Goal: Complete application form

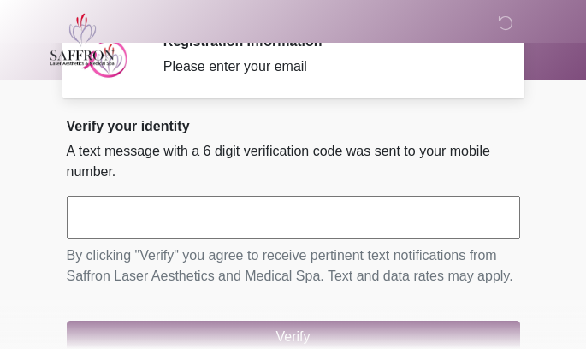
scroll to position [25, 0]
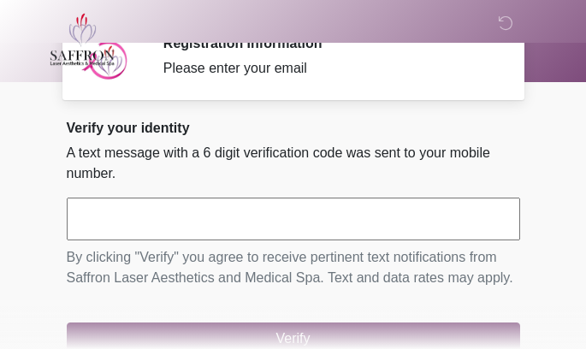
click at [319, 221] on input "text" at bounding box center [293, 218] width 453 height 43
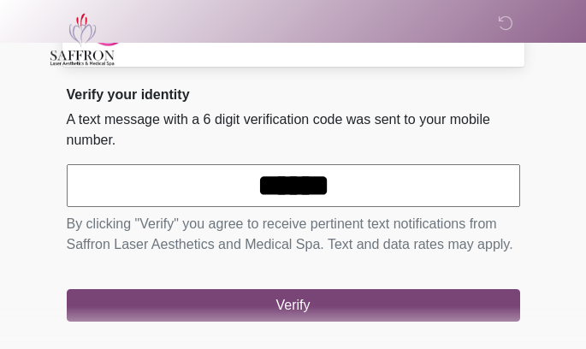
scroll to position [115, 0]
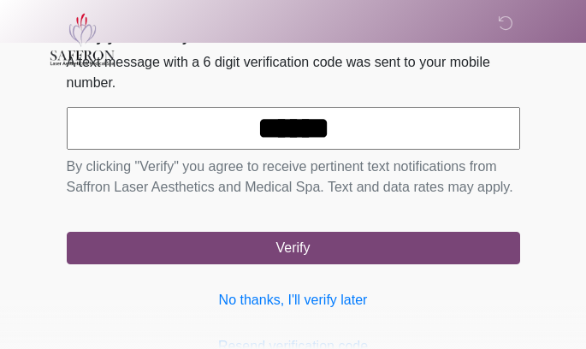
type input "******"
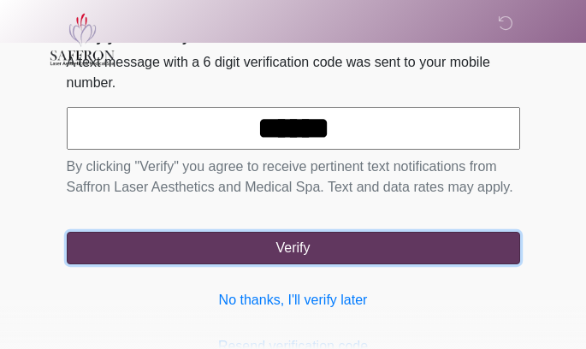
click at [436, 244] on button "Verify" at bounding box center [293, 248] width 453 height 32
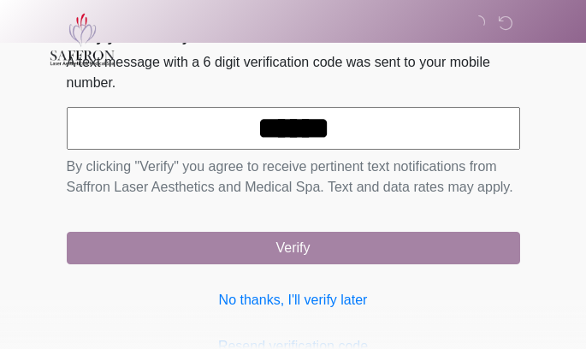
scroll to position [0, 0]
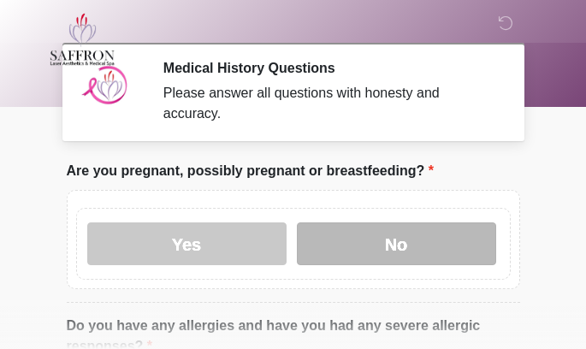
click at [441, 231] on label "No" at bounding box center [396, 243] width 199 height 43
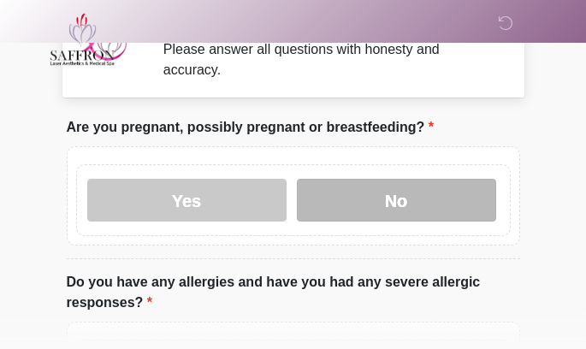
scroll to position [146, 0]
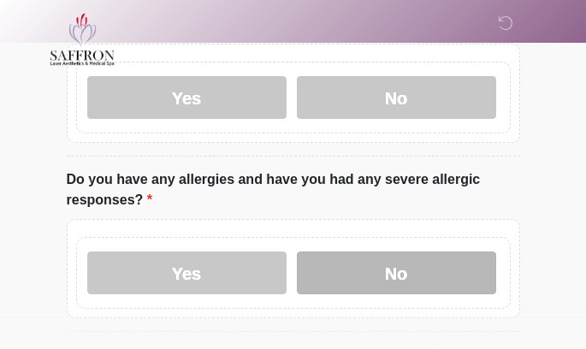
click at [409, 267] on label "No" at bounding box center [396, 272] width 199 height 43
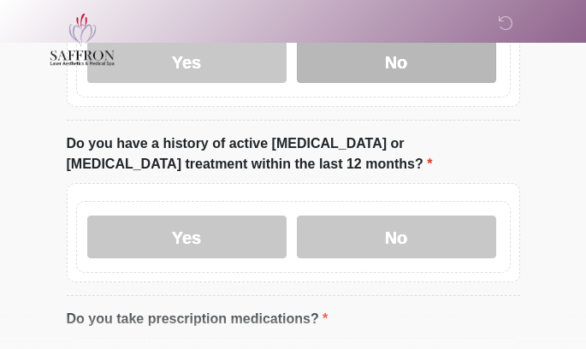
scroll to position [358, 0]
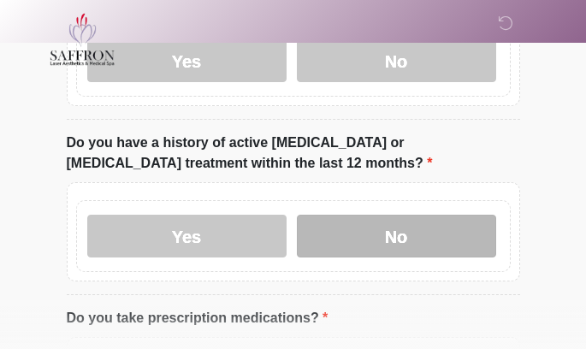
click at [422, 235] on label "No" at bounding box center [396, 236] width 199 height 43
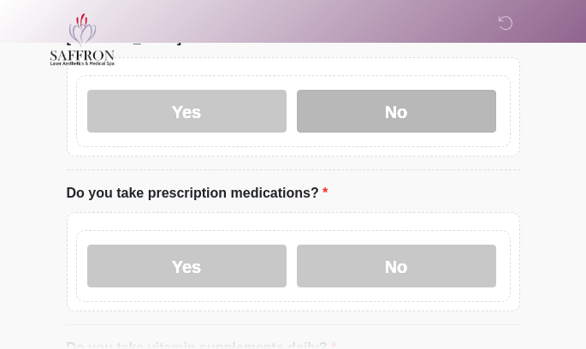
scroll to position [563, 0]
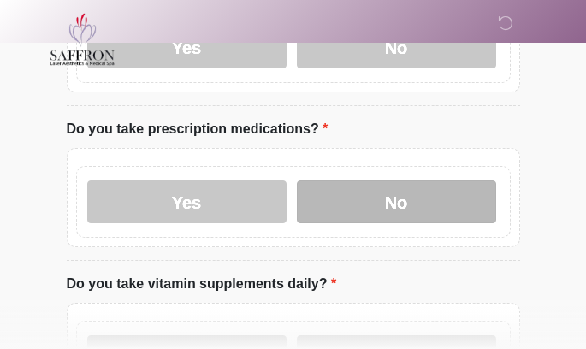
click at [393, 199] on label "No" at bounding box center [396, 201] width 199 height 43
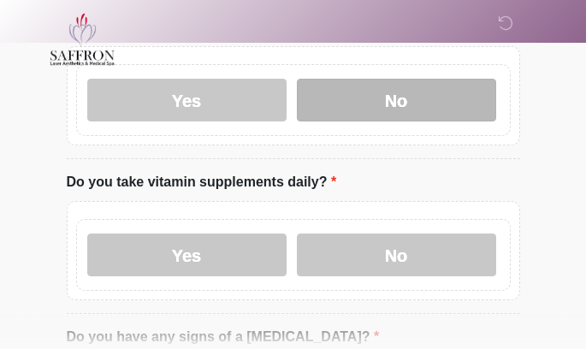
scroll to position [661, 0]
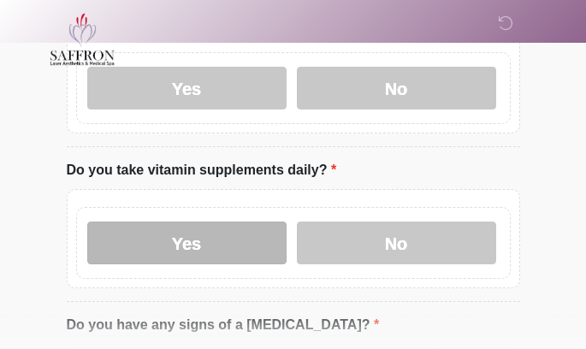
click at [249, 226] on label "Yes" at bounding box center [186, 242] width 199 height 43
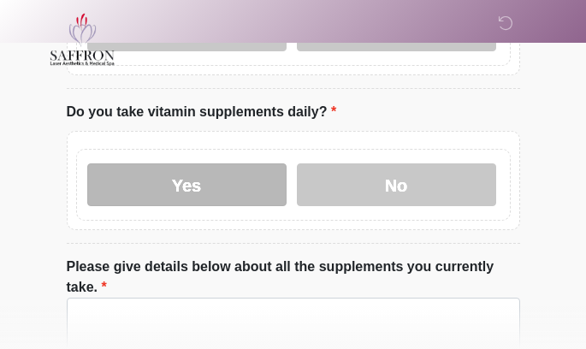
scroll to position [754, 0]
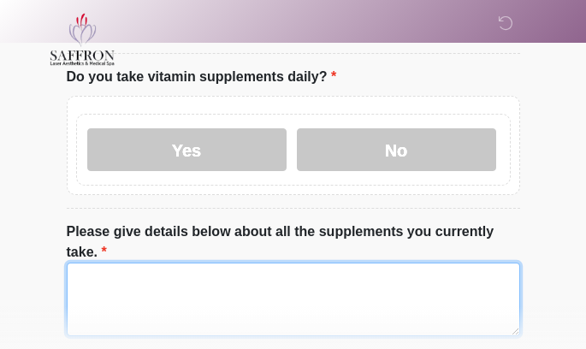
click at [213, 262] on textarea "Please give details below about all the supplements you currently take." at bounding box center [293, 299] width 453 height 74
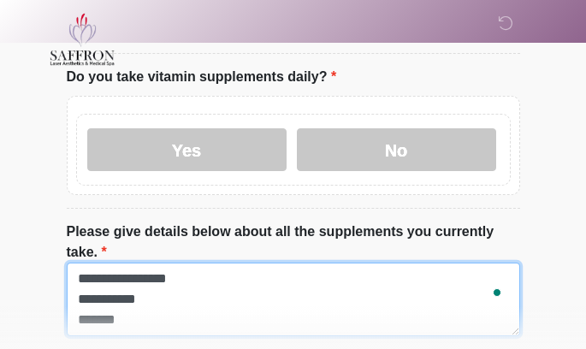
scroll to position [14, 0]
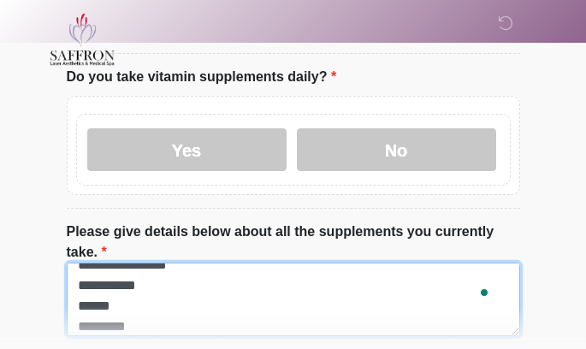
type textarea "**********"
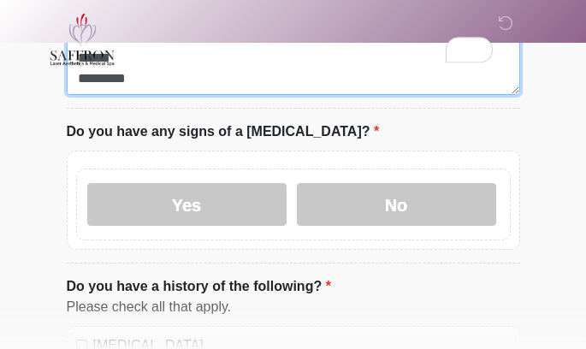
scroll to position [1016, 0]
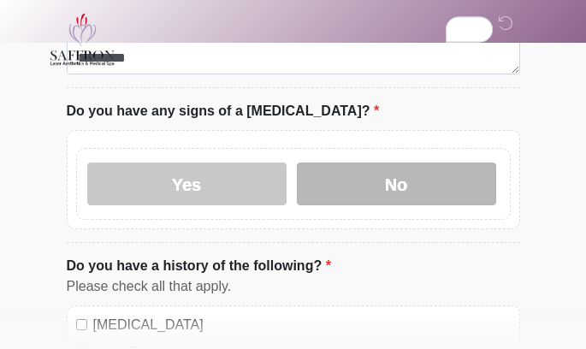
click at [452, 162] on label "No" at bounding box center [396, 183] width 199 height 43
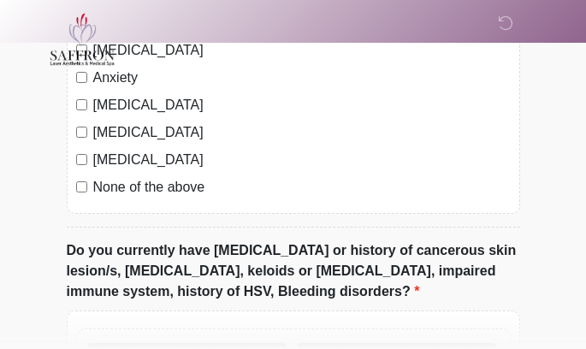
click at [168, 177] on label "None of the above" at bounding box center [301, 187] width 417 height 21
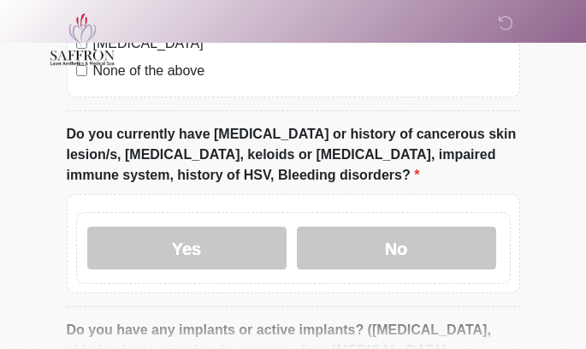
scroll to position [1572, 0]
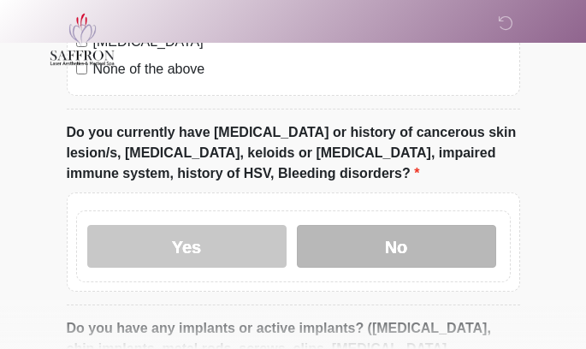
click at [458, 225] on label "No" at bounding box center [396, 246] width 199 height 43
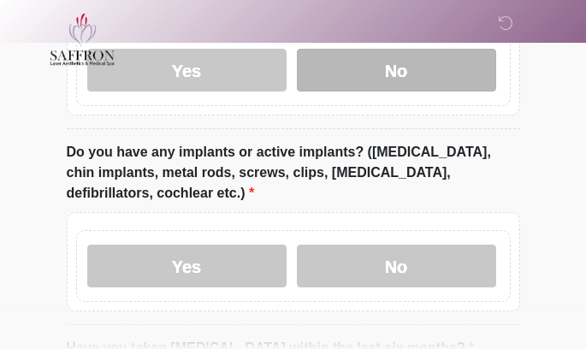
scroll to position [1746, 0]
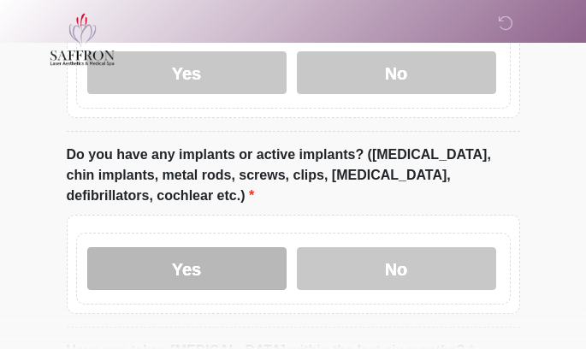
click at [227, 247] on label "Yes" at bounding box center [186, 268] width 199 height 43
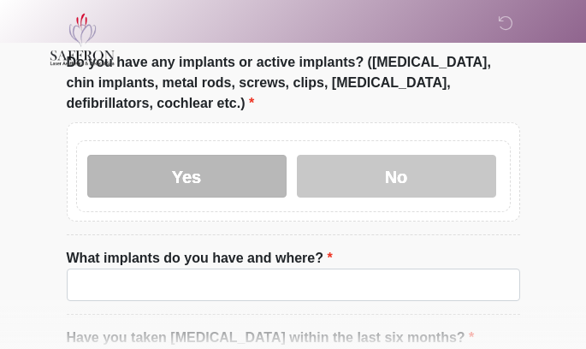
scroll to position [1843, 0]
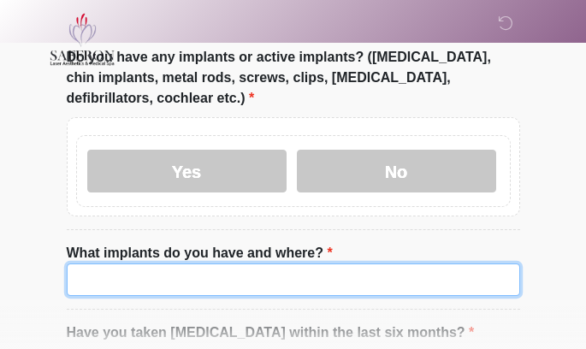
click at [264, 263] on input "What implants do you have and where?" at bounding box center [293, 279] width 453 height 32
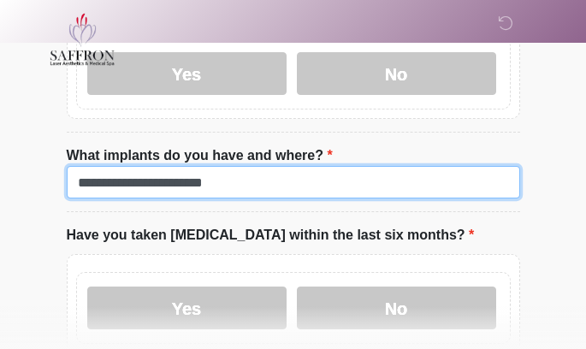
scroll to position [1998, 0]
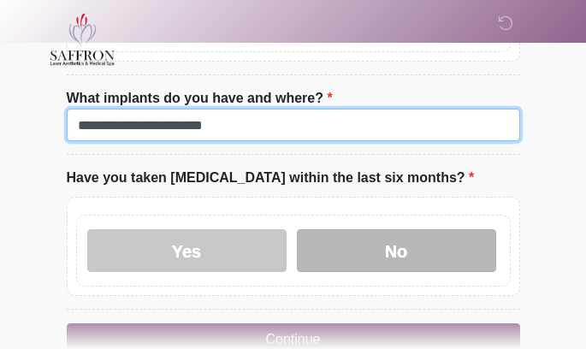
type input "**********"
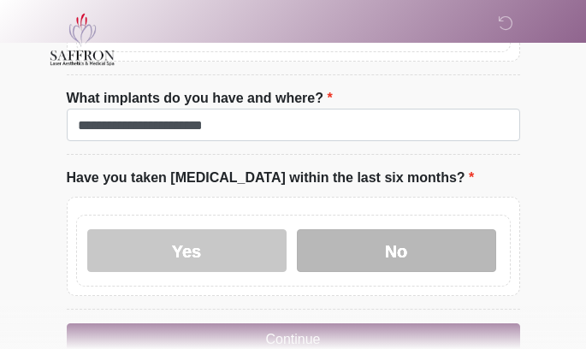
click at [451, 229] on label "No" at bounding box center [396, 250] width 199 height 43
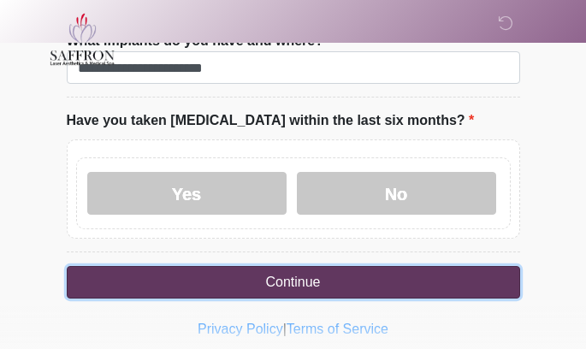
click at [480, 266] on button "Continue" at bounding box center [293, 282] width 453 height 32
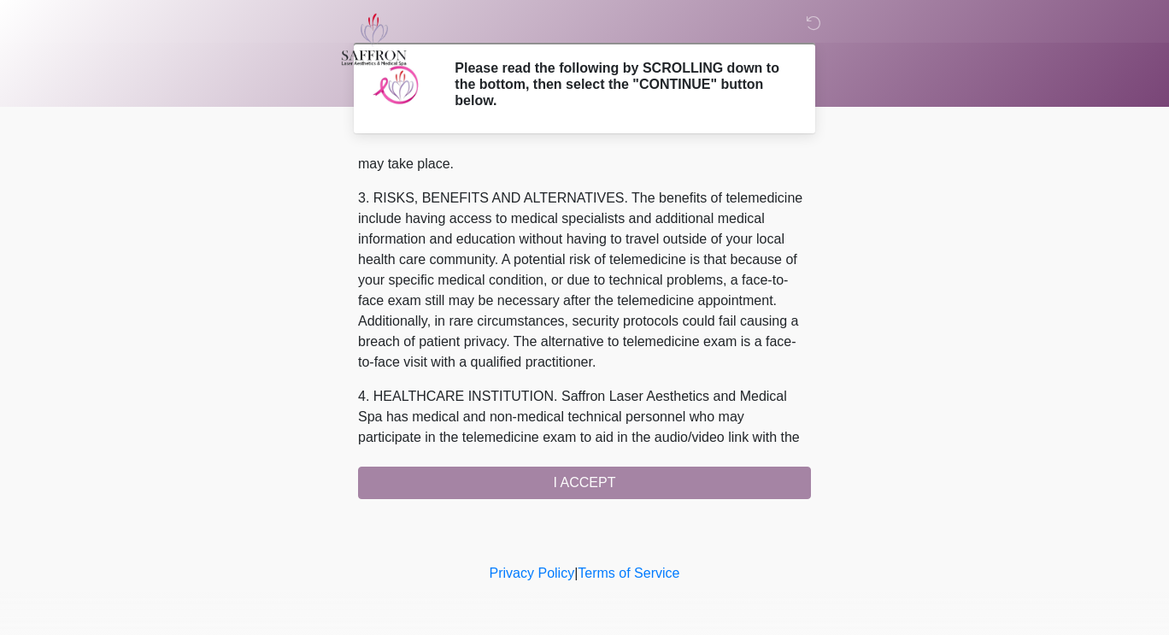
scroll to position [719, 0]
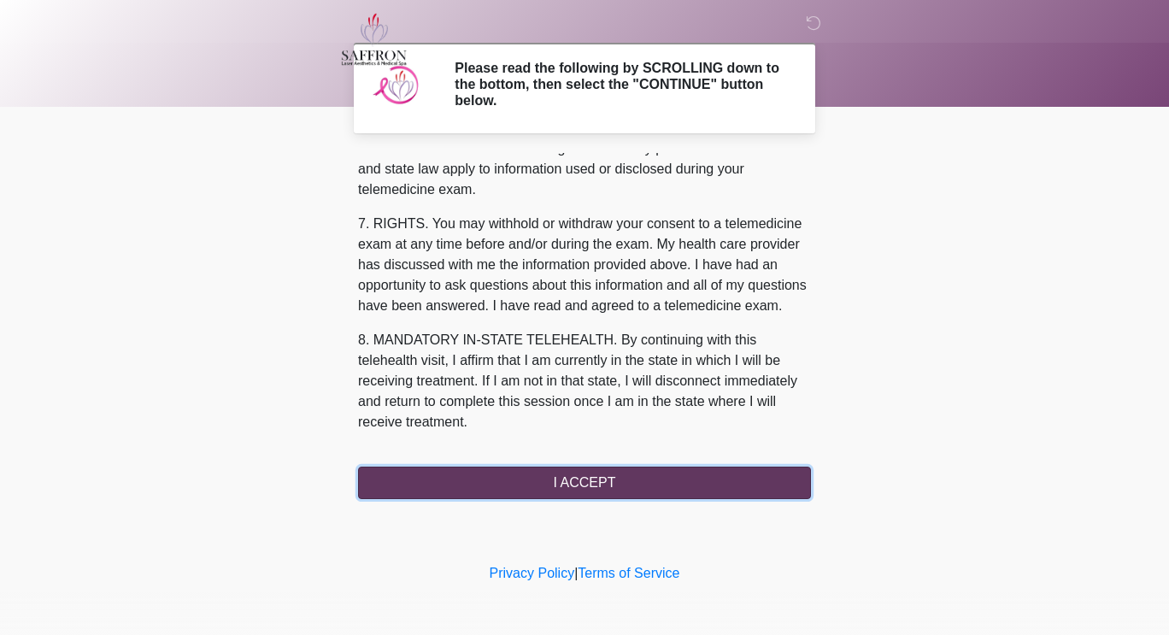
click at [585, 348] on button "I ACCEPT" at bounding box center [584, 483] width 453 height 32
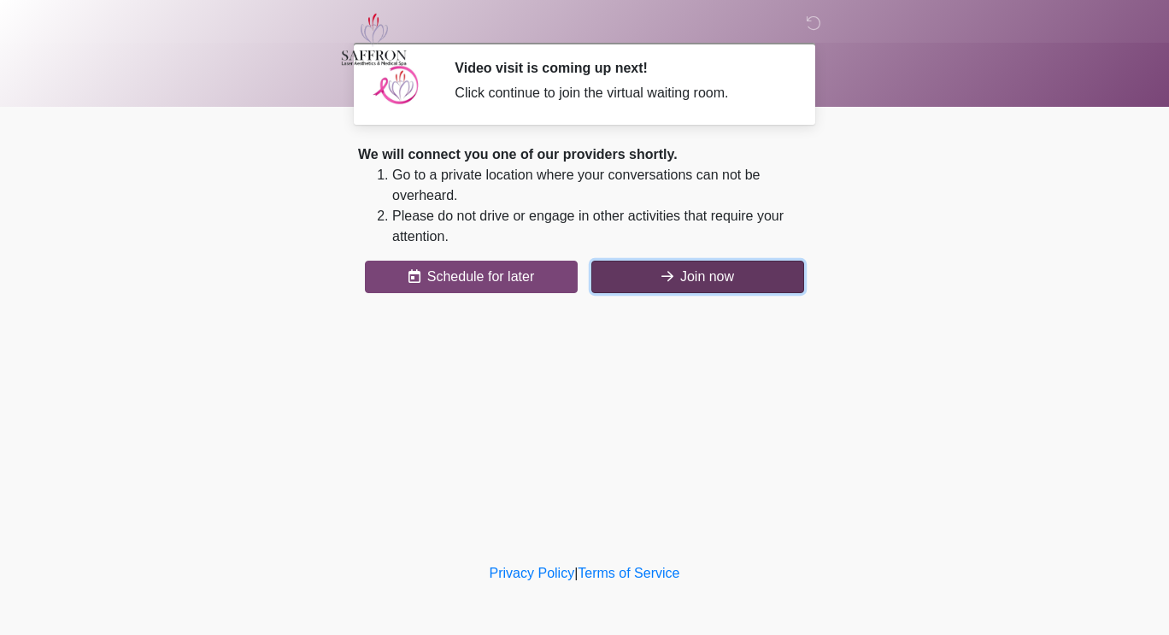
click at [585, 272] on button "Join now" at bounding box center [698, 277] width 213 height 32
